Goal: Task Accomplishment & Management: Use online tool/utility

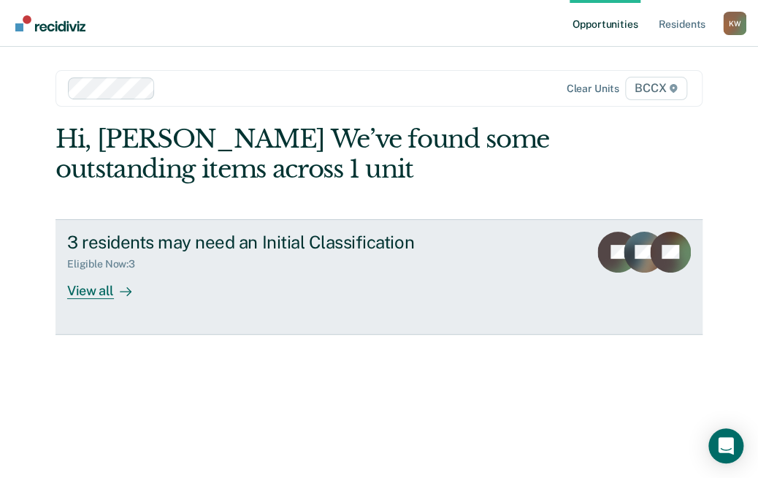
click at [92, 294] on div "View all" at bounding box center [108, 284] width 82 height 28
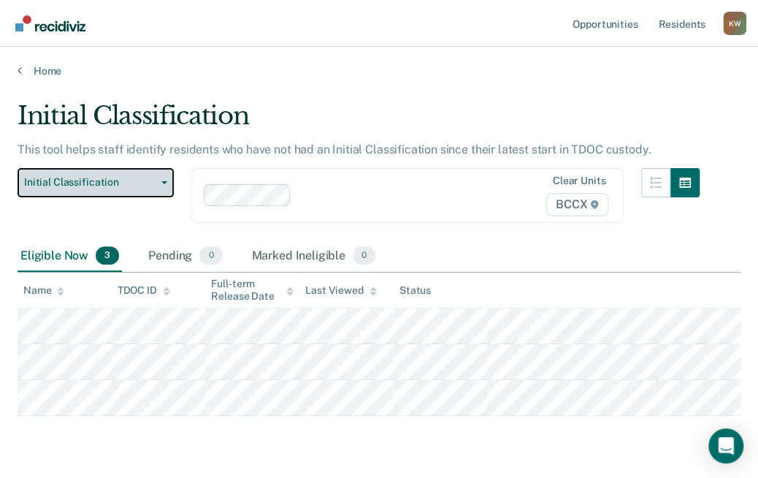
click at [166, 180] on button "Initial Classification" at bounding box center [96, 182] width 156 height 29
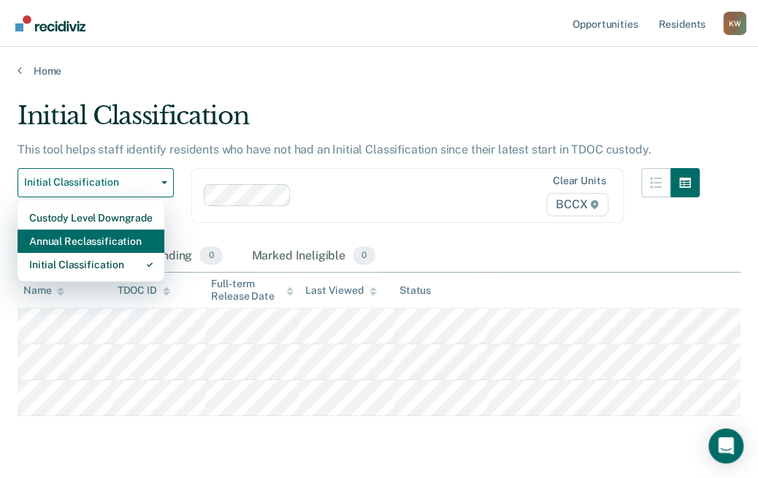
click at [135, 237] on div "Annual Reclassification" at bounding box center [90, 240] width 123 height 23
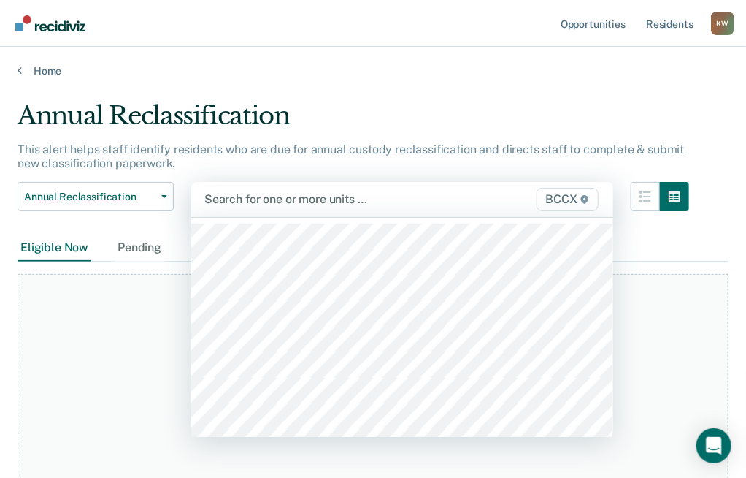
click at [344, 193] on div at bounding box center [342, 199] width 276 height 17
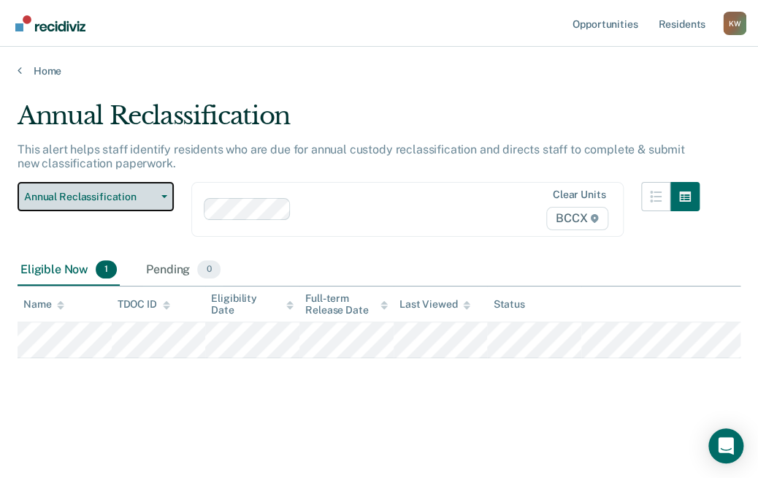
click at [155, 190] on button "Annual Reclassification" at bounding box center [96, 196] width 156 height 29
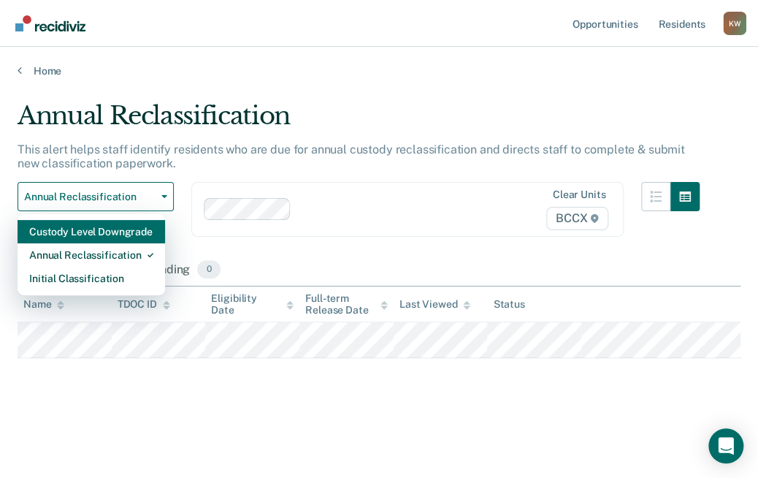
click at [146, 229] on div "Custody Level Downgrade" at bounding box center [91, 231] width 124 height 23
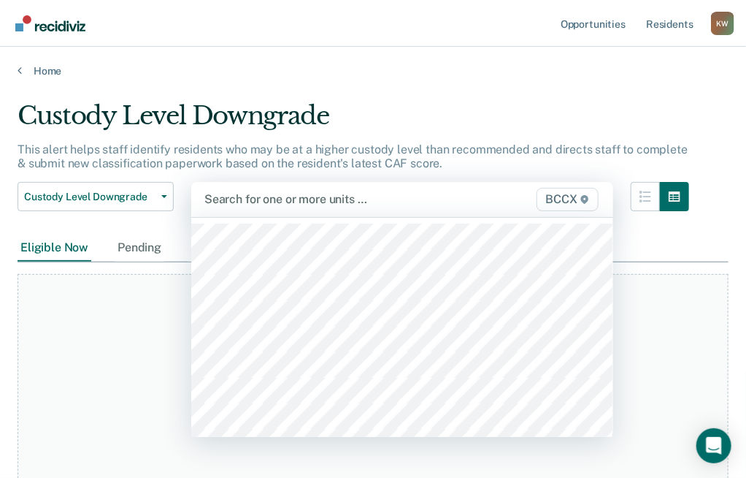
click at [291, 201] on div at bounding box center [342, 199] width 276 height 17
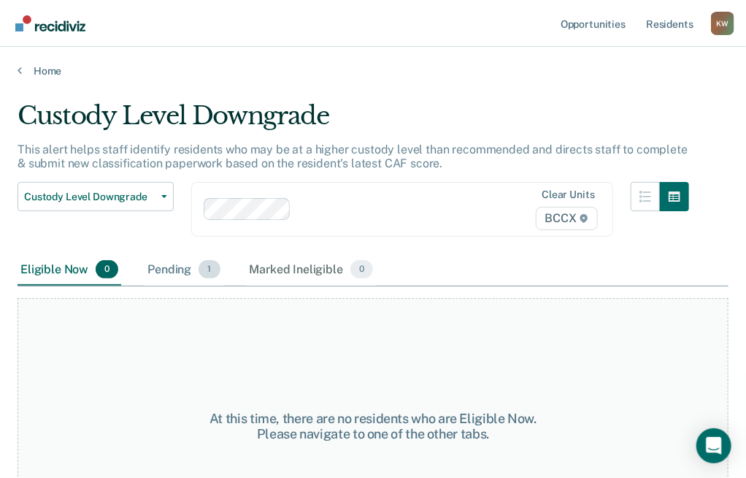
click at [177, 269] on div "Pending 1" at bounding box center [184, 270] width 78 height 32
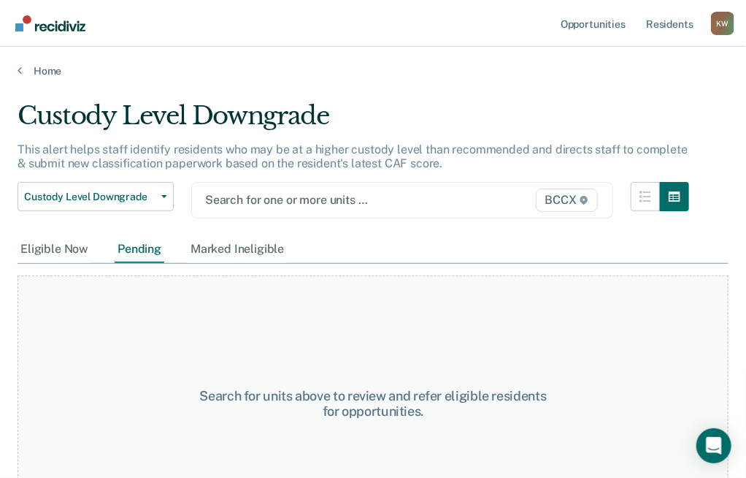
click at [277, 202] on div at bounding box center [342, 199] width 275 height 17
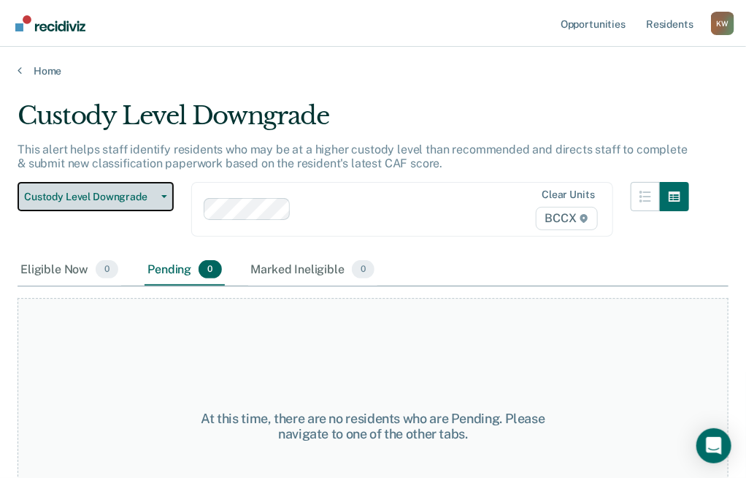
click at [166, 196] on icon "button" at bounding box center [164, 196] width 6 height 3
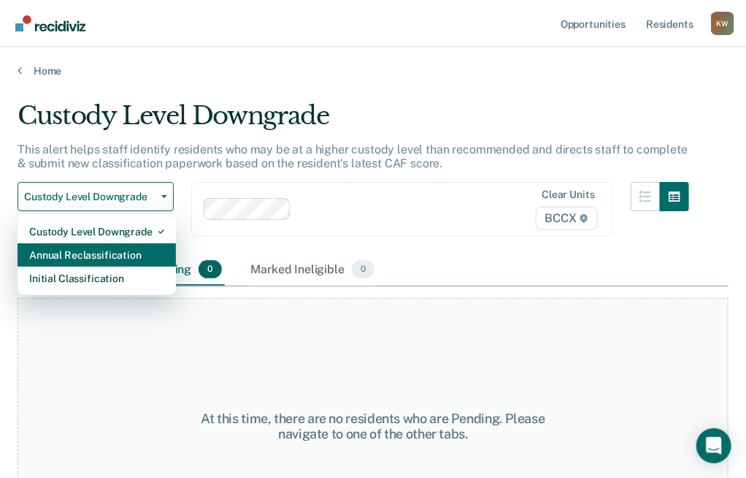
click at [143, 249] on div "Annual Reclassification" at bounding box center [96, 254] width 135 height 23
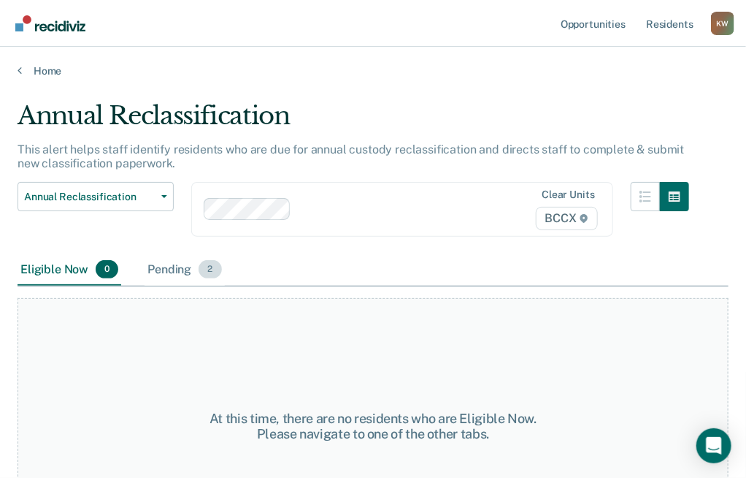
click at [183, 269] on div "Pending 2" at bounding box center [185, 270] width 80 height 32
